Goal: Information Seeking & Learning: Understand process/instructions

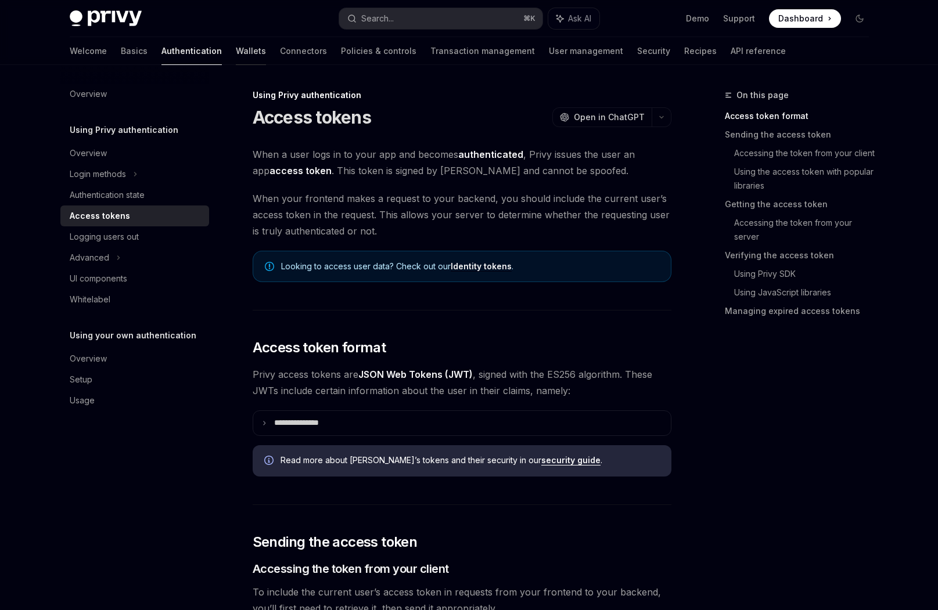
click at [236, 52] on link "Wallets" at bounding box center [251, 51] width 30 height 28
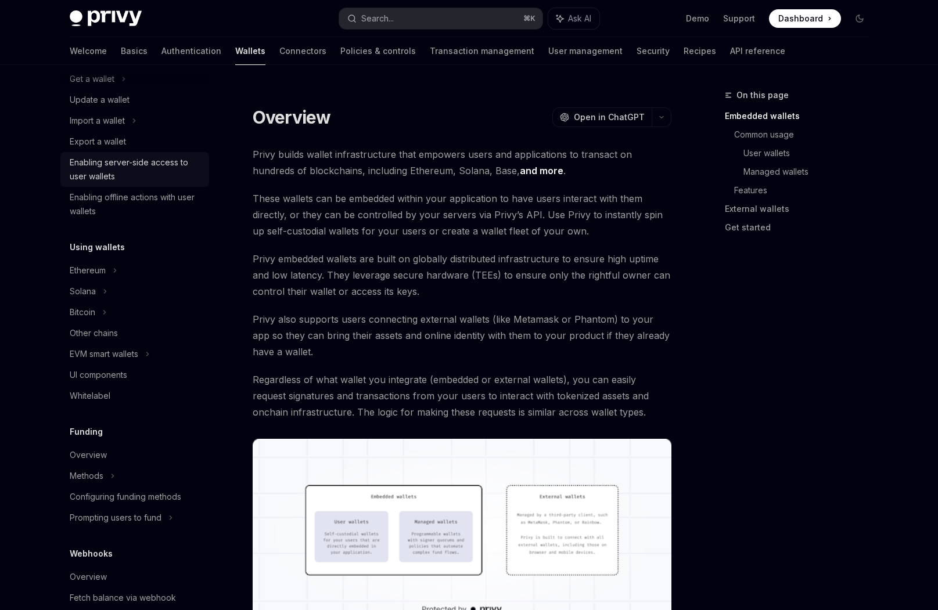
scroll to position [219, 0]
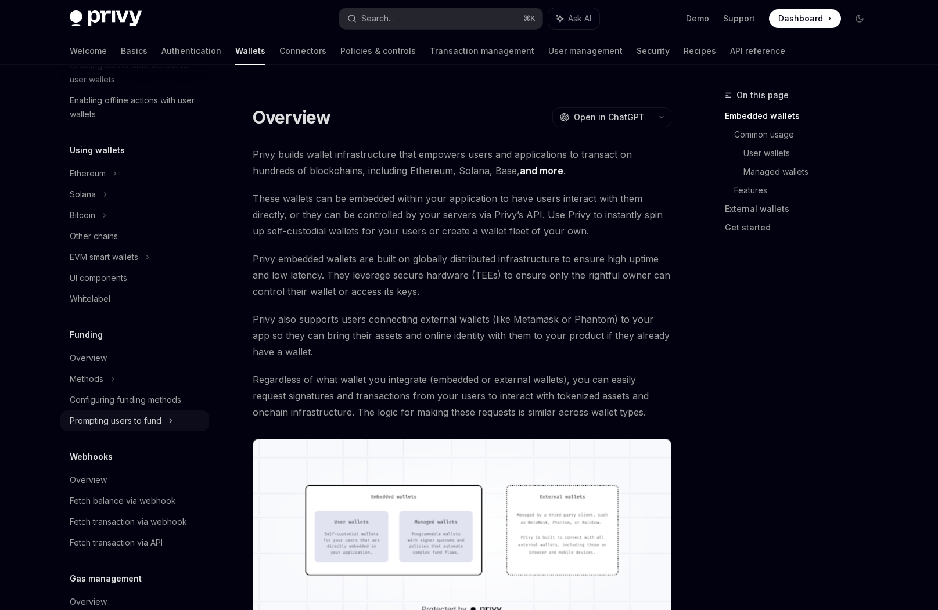
click at [135, 420] on div "Prompting users to fund" at bounding box center [116, 421] width 92 height 14
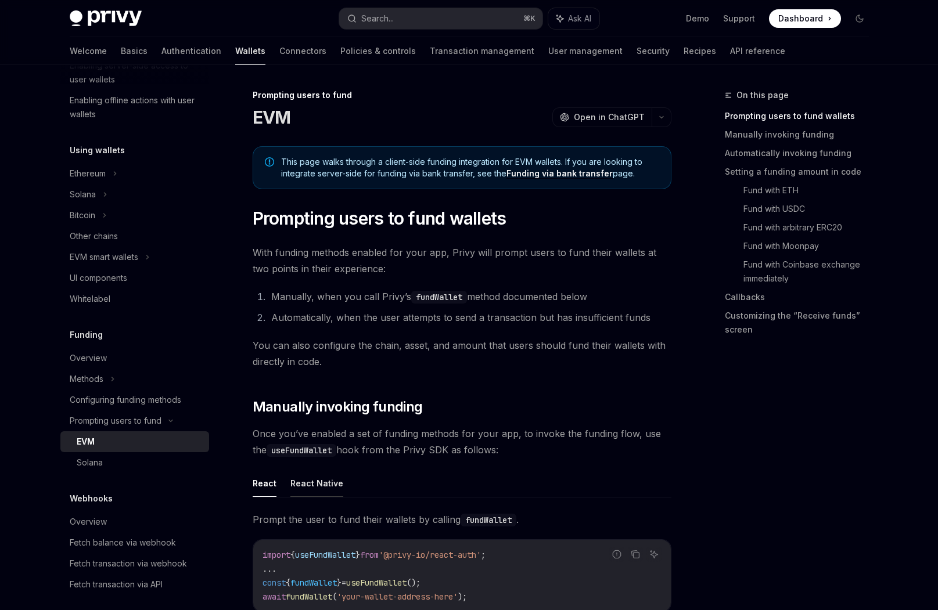
click at [313, 476] on button "React Native" at bounding box center [316, 483] width 53 height 27
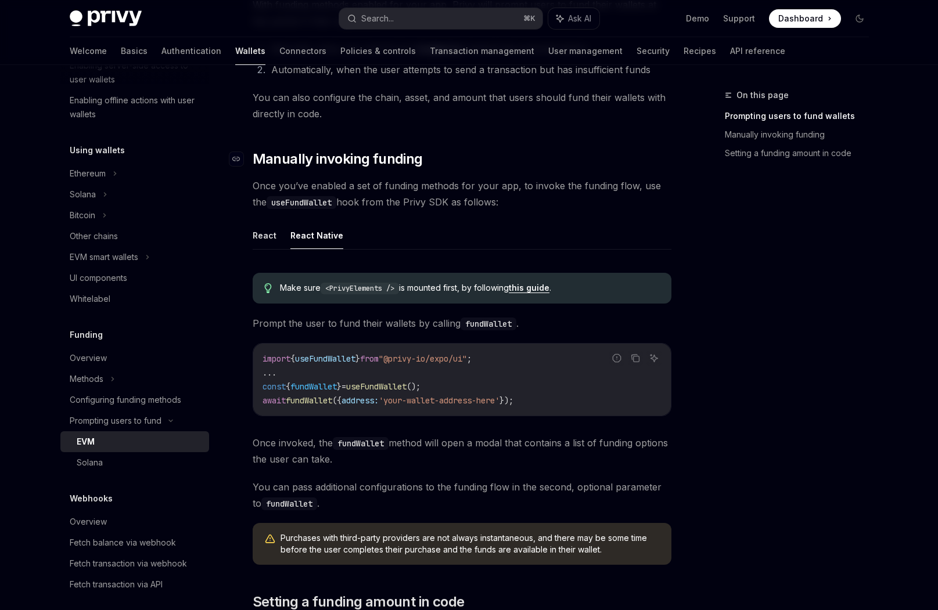
scroll to position [263, 0]
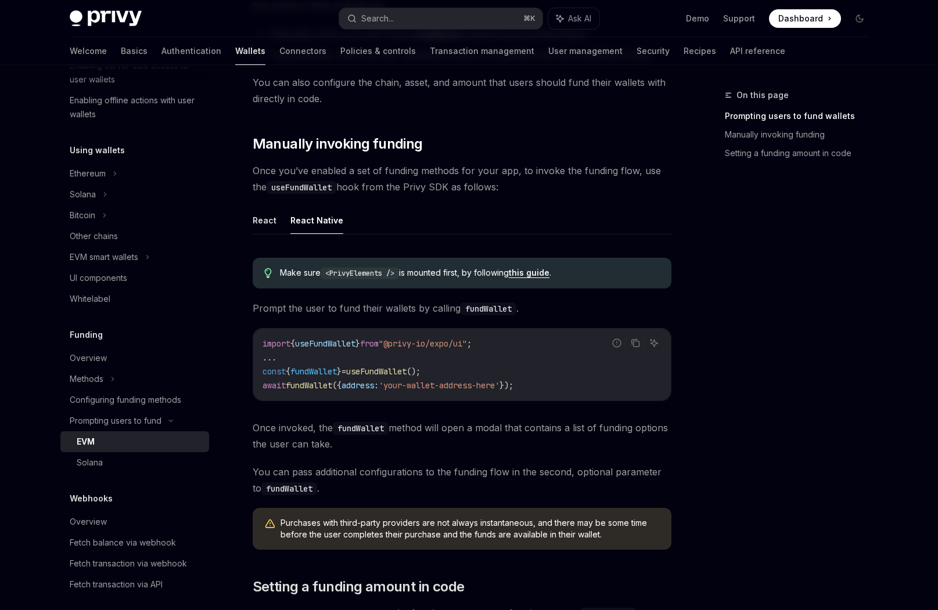
click at [542, 276] on link "this guide" at bounding box center [529, 273] width 41 height 10
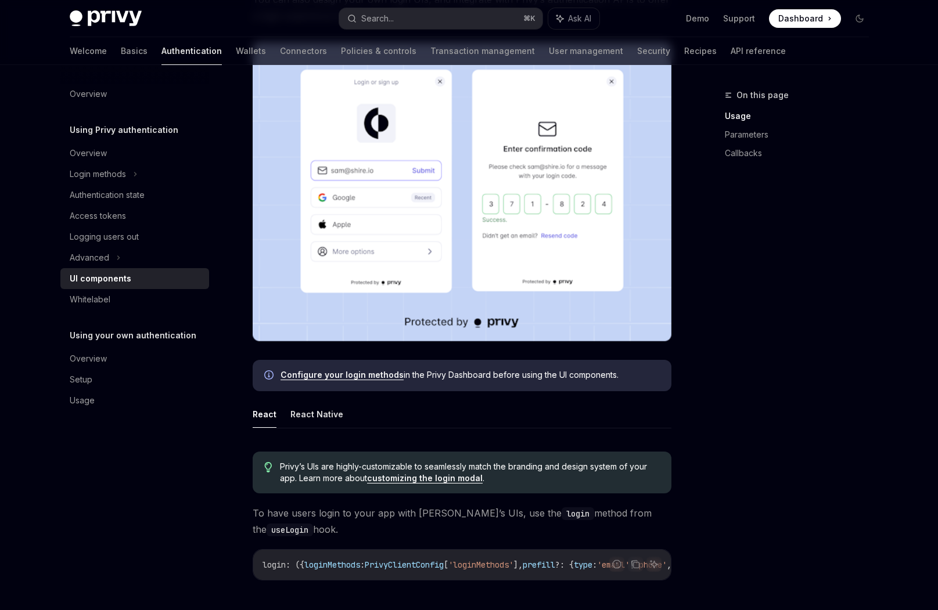
scroll to position [361, 0]
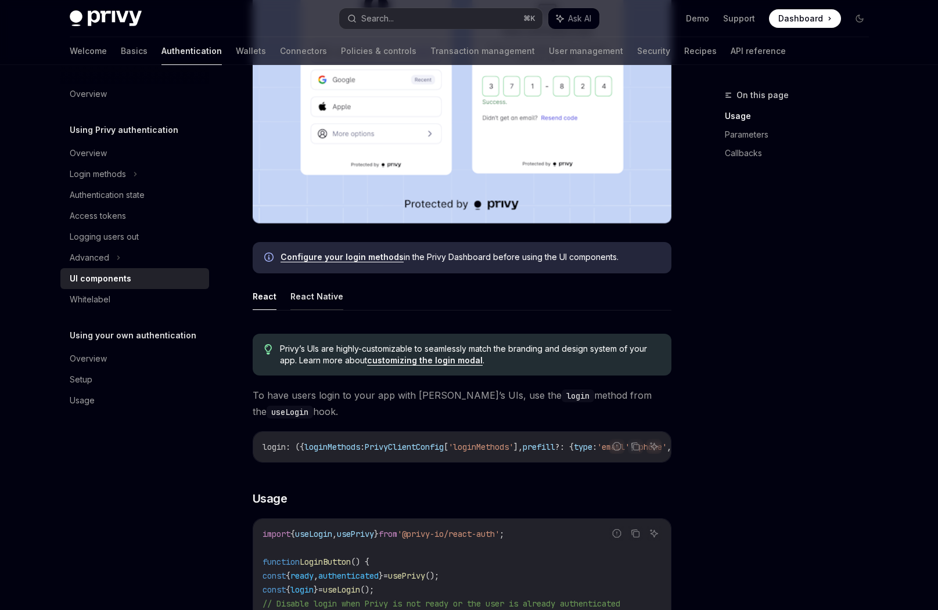
click at [327, 296] on button "React Native" at bounding box center [316, 296] width 53 height 27
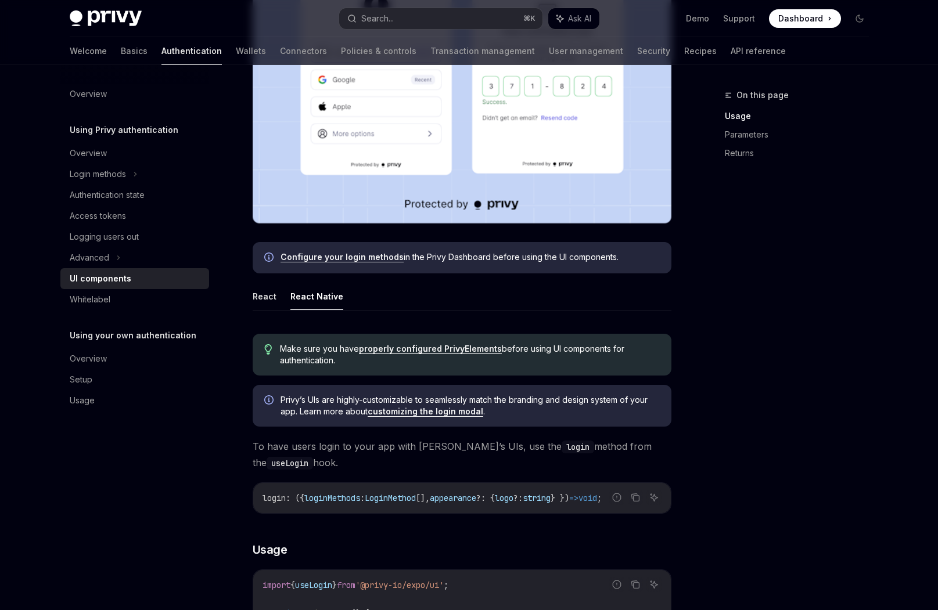
click at [449, 349] on link "properly configured PrivyElements" at bounding box center [430, 349] width 143 height 10
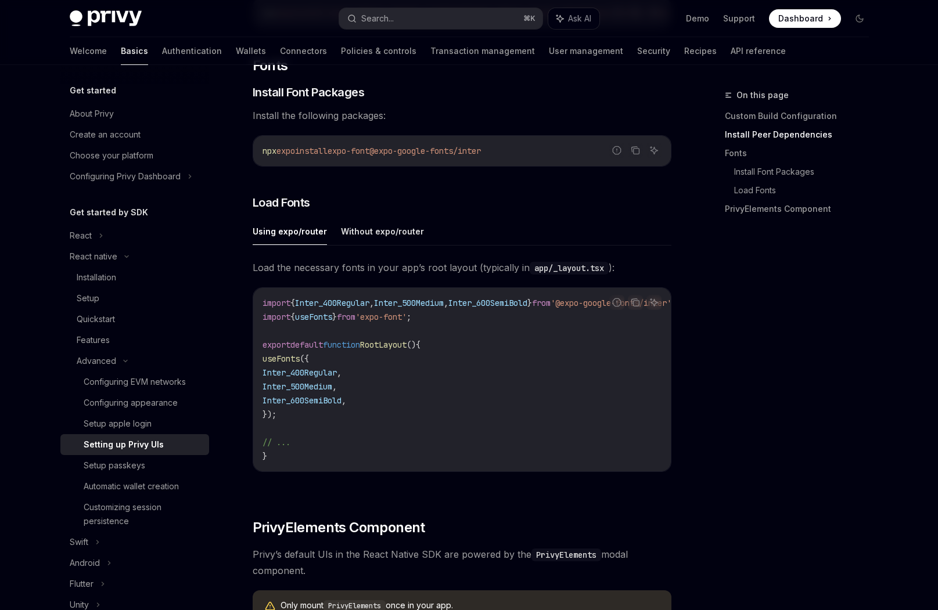
scroll to position [398, 0]
drag, startPoint x: 282, startPoint y: 378, endPoint x: 374, endPoint y: 406, distance: 96.6
click at [374, 406] on code "import { Inter_400Regular , Inter_500Medium , Inter_600SemiBold } from '@expo-g…" at bounding box center [482, 379] width 441 height 167
copy code "Inter_400Regular , Inter_500Medium , Inter_600SemiBold ,"
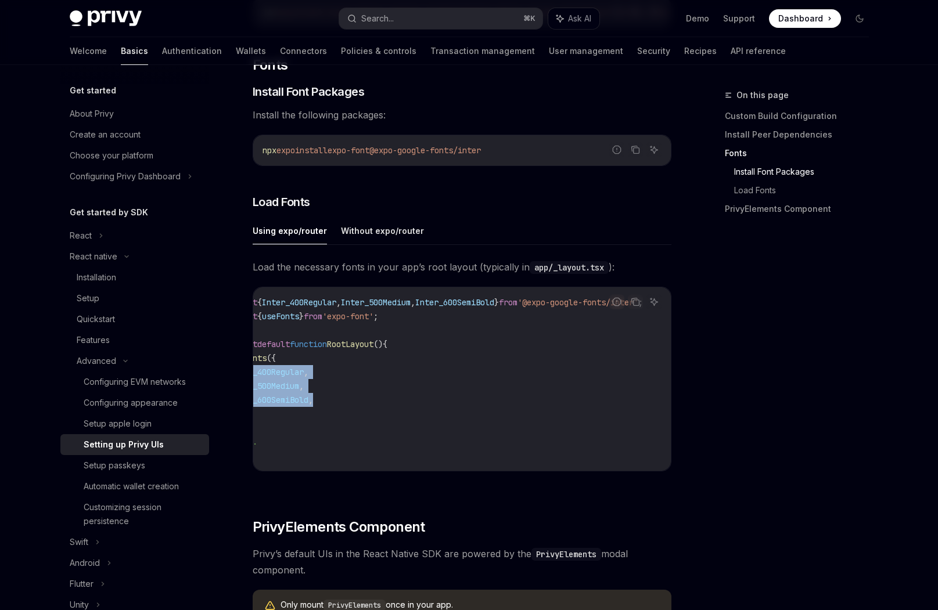
scroll to position [0, 78]
click at [494, 302] on span "}" at bounding box center [496, 302] width 5 height 10
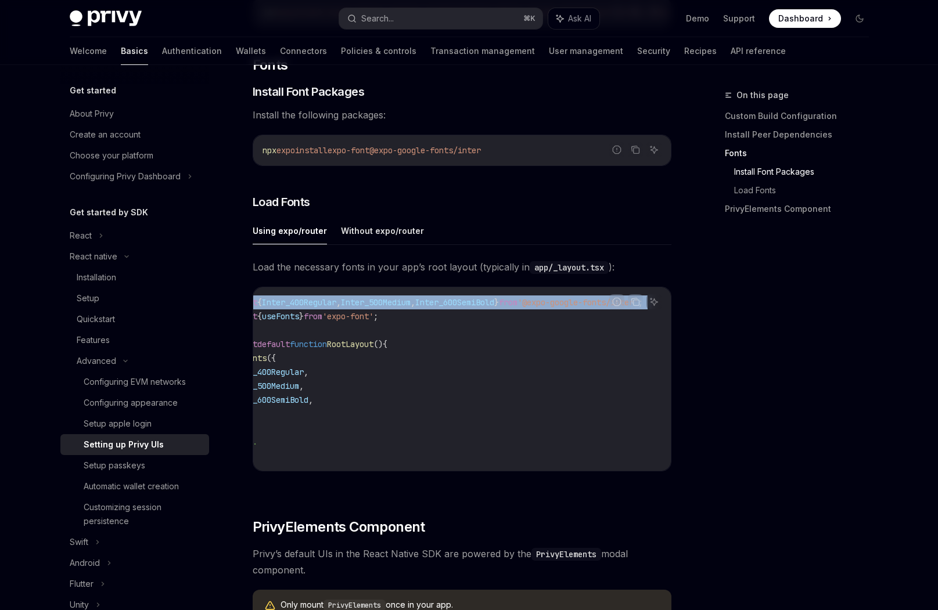
click at [494, 302] on span "}" at bounding box center [496, 302] width 5 height 10
copy code "import { Inter_400Regular , Inter_500Medium , Inter_600SemiBold } from '@expo-g…"
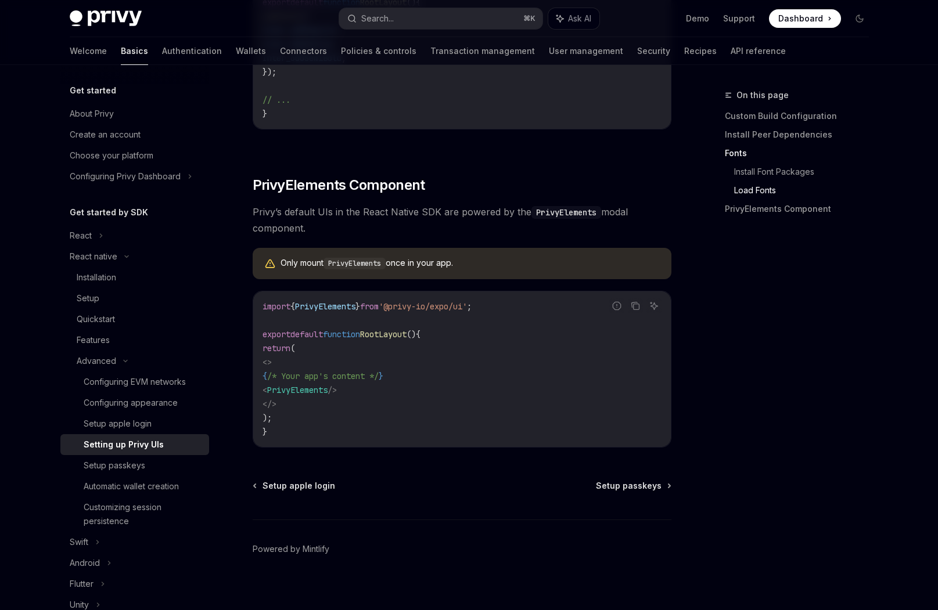
scroll to position [760, 0]
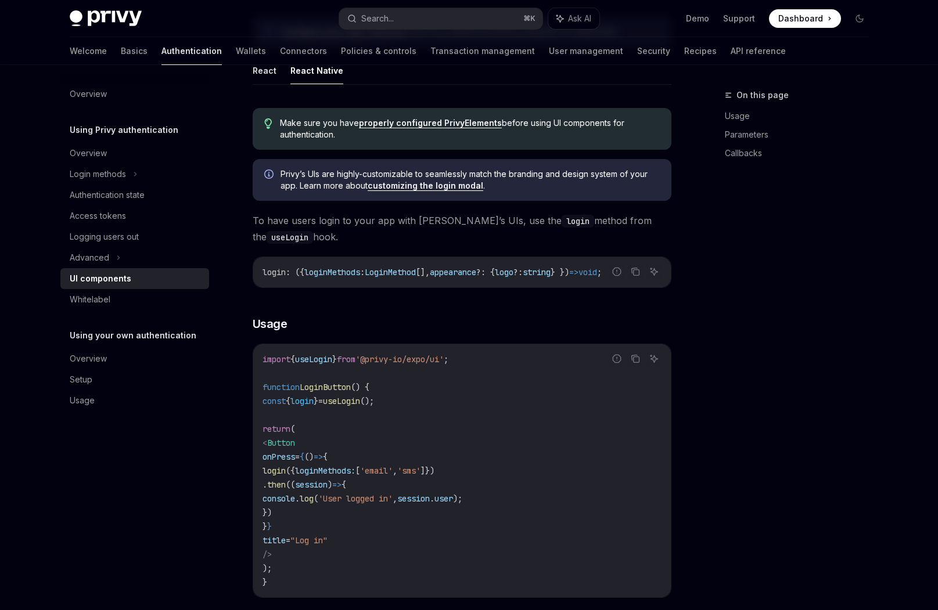
scroll to position [567, 0]
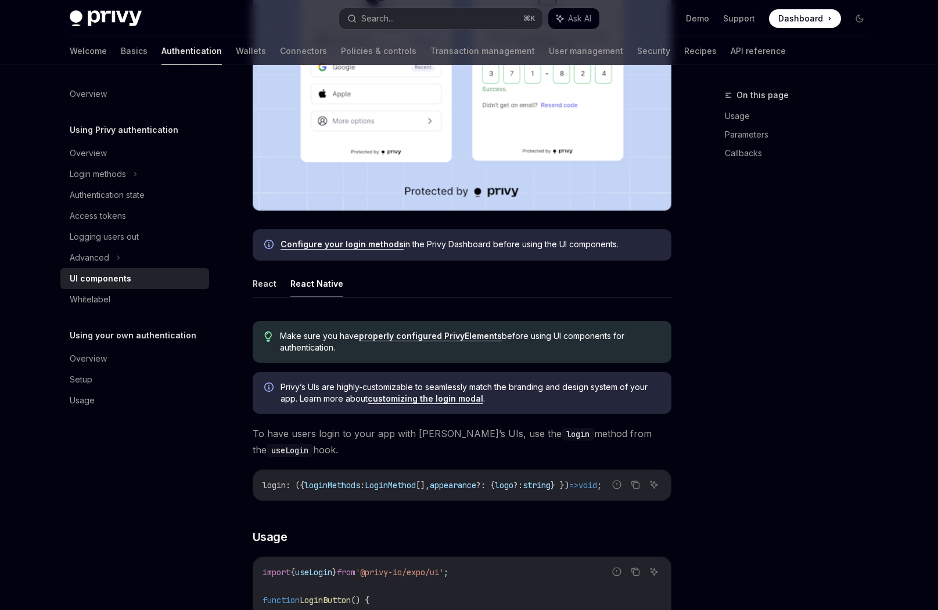
scroll to position [361, 0]
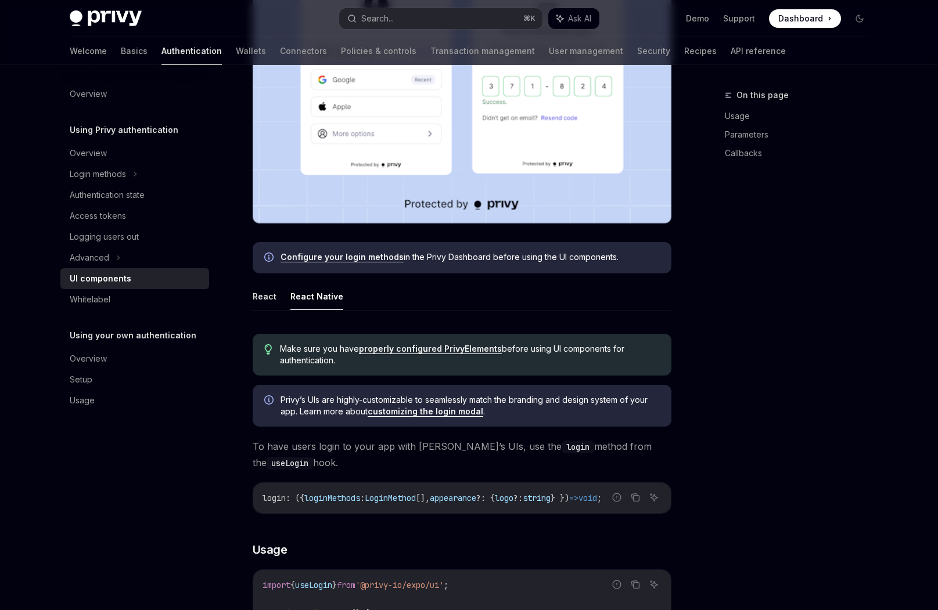
type textarea "*"
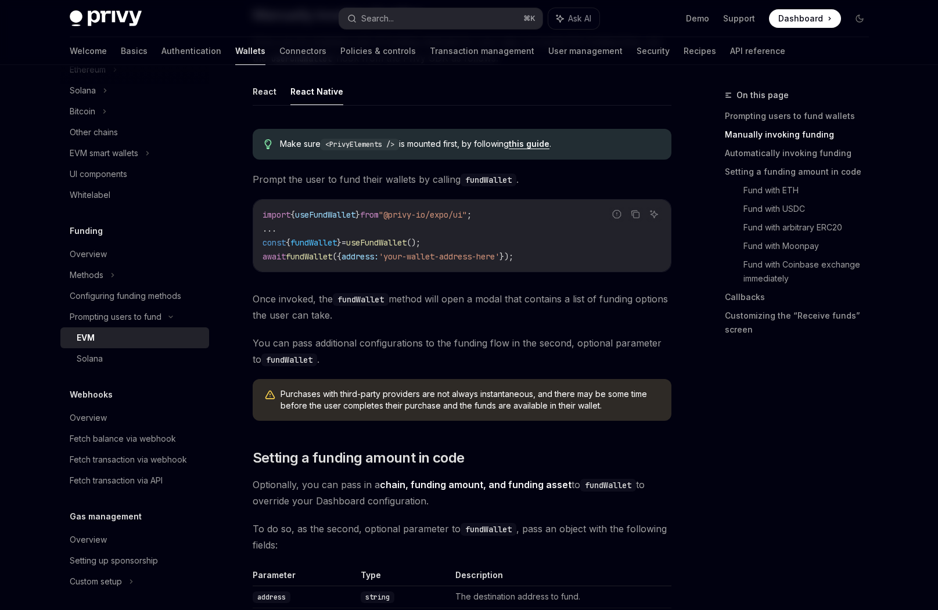
scroll to position [393, 0]
click at [308, 257] on span "fundWallet" at bounding box center [309, 256] width 46 height 10
copy span "fundWallet"
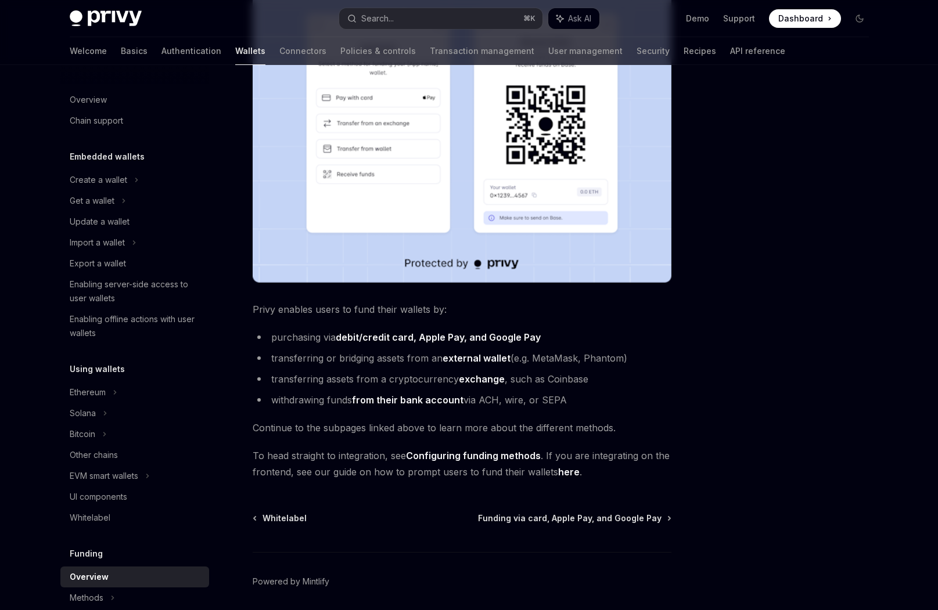
scroll to position [300, 0]
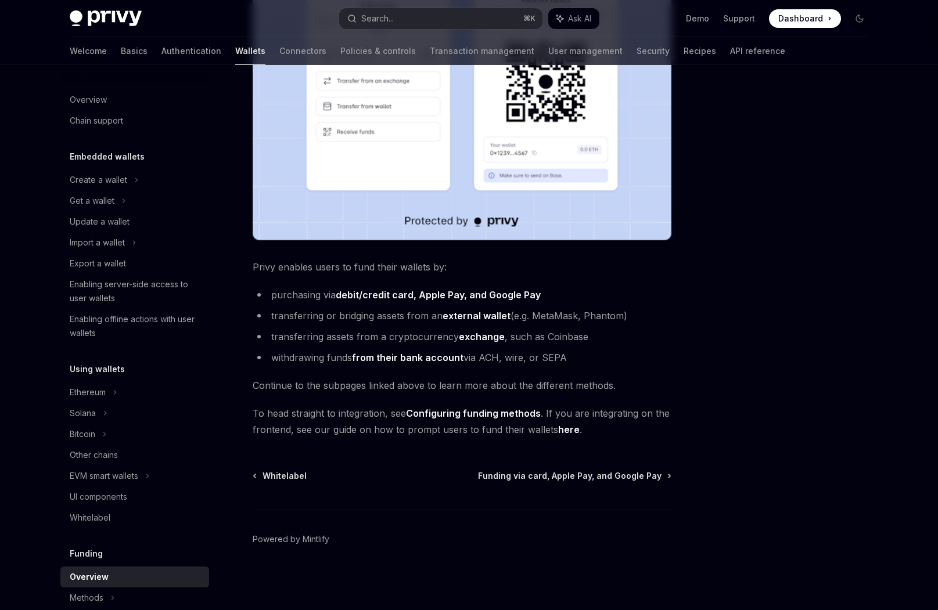
click at [563, 429] on link "here" at bounding box center [568, 430] width 21 height 12
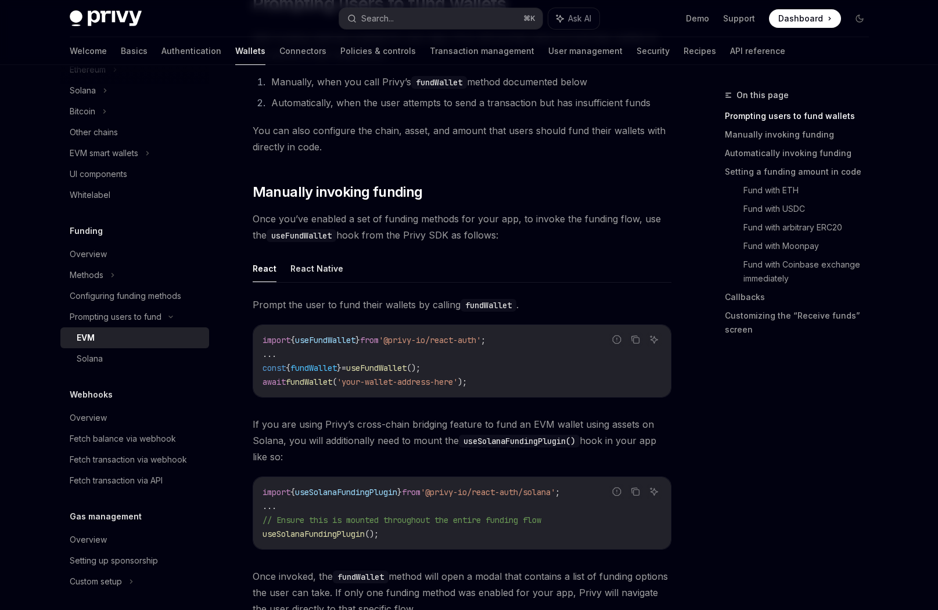
scroll to position [246, 0]
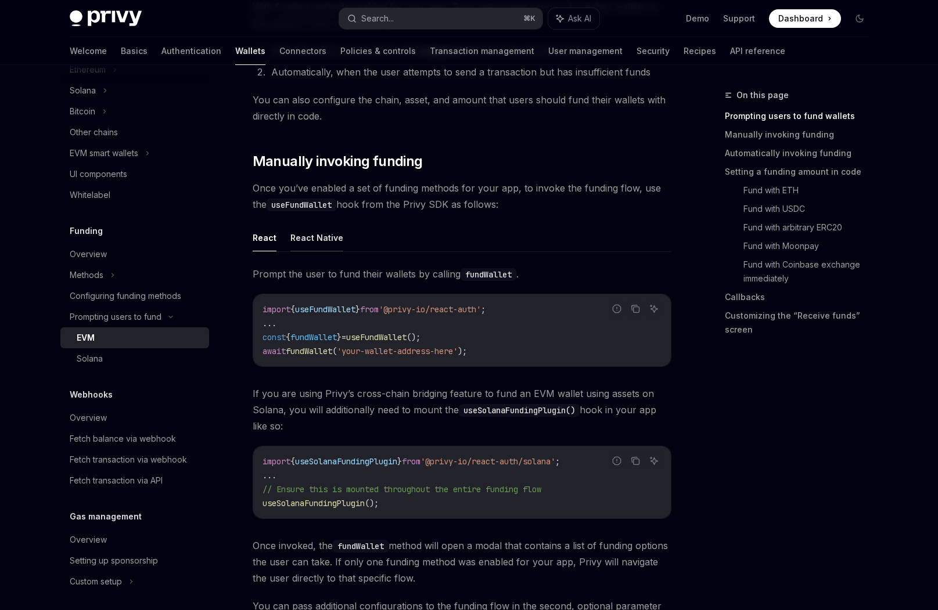
click at [325, 237] on button "React Native" at bounding box center [316, 237] width 53 height 27
type textarea "*"
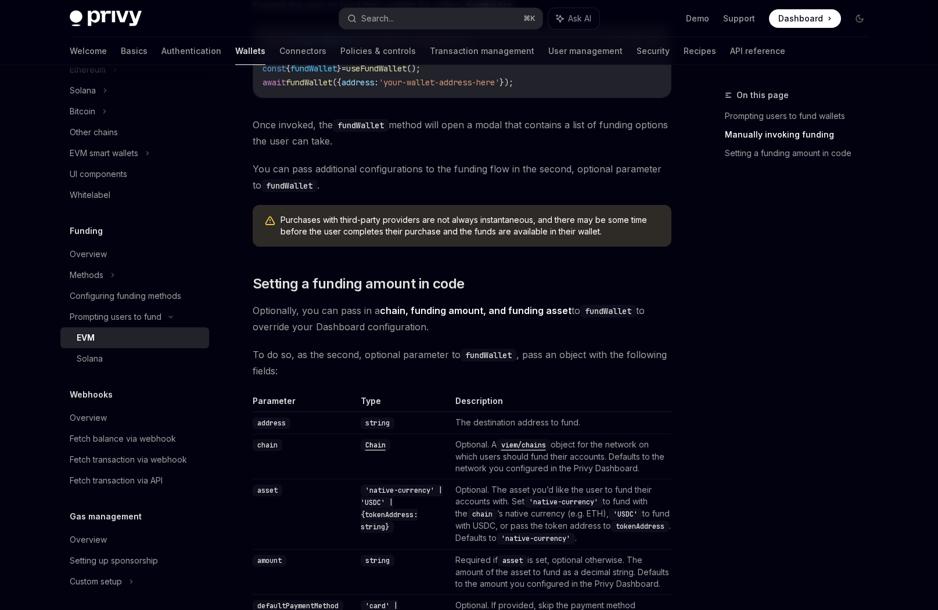
scroll to position [588, 0]
